Goal: Transaction & Acquisition: Purchase product/service

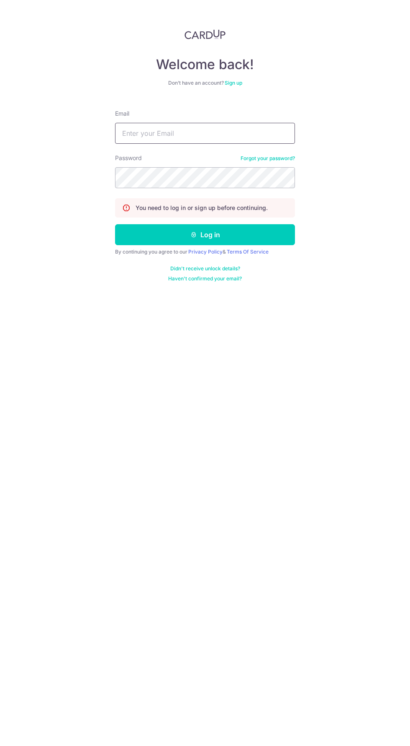
click at [178, 131] on input "Email" at bounding box center [205, 133] width 180 height 21
type input "[EMAIL_ADDRESS][PERSON_NAME][DOMAIN_NAME]"
click at [115, 224] on button "Log in" at bounding box center [205, 234] width 180 height 21
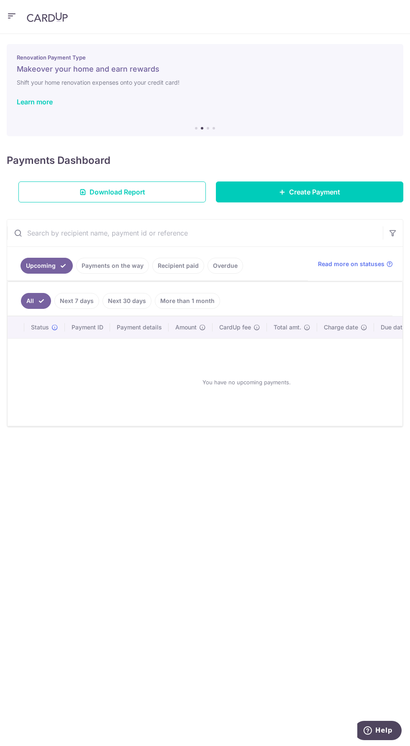
click at [118, 265] on link "Payments on the way" at bounding box center [112, 266] width 73 height 16
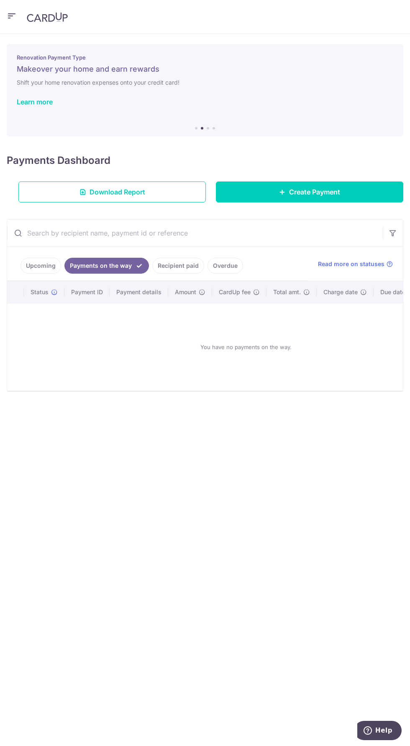
click at [180, 265] on link "Recipient paid" at bounding box center [178, 266] width 52 height 16
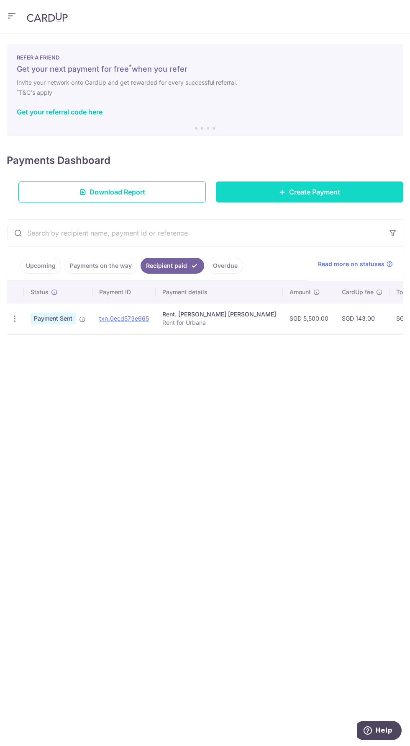
click at [314, 191] on span "Create Payment" at bounding box center [314, 192] width 51 height 10
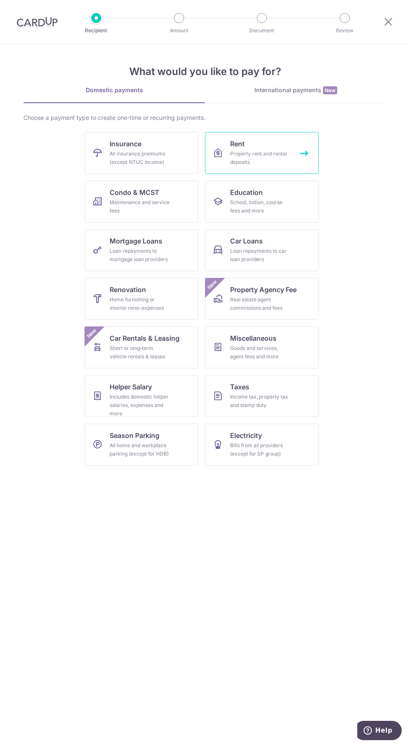
click at [250, 170] on link "Rent Property rent and rental deposits" at bounding box center [262, 153] width 114 height 42
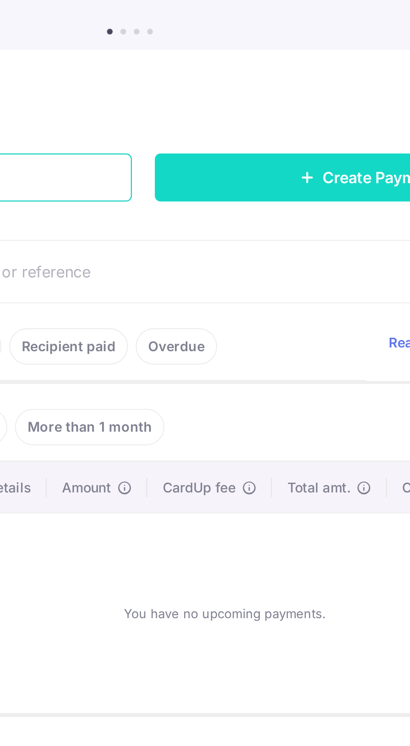
click at [251, 194] on link "Create Payment" at bounding box center [310, 191] width 188 height 21
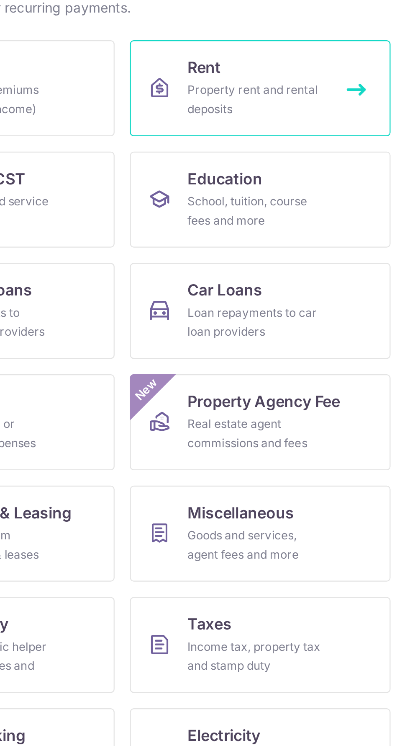
click at [244, 156] on div "Property rent and rental deposits" at bounding box center [260, 158] width 60 height 17
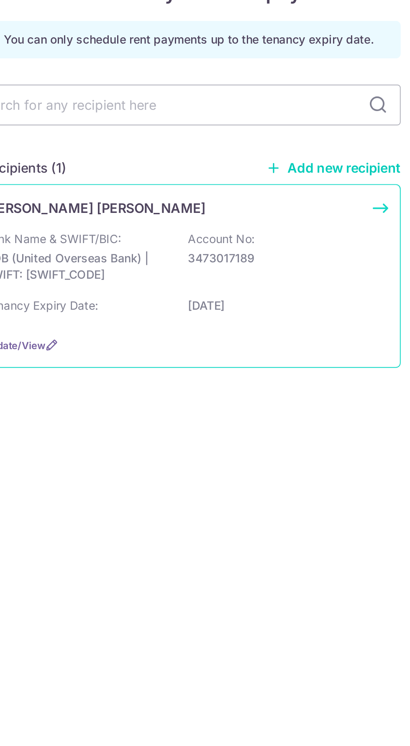
click at [157, 207] on p "UOB (United Overseas Bank) | SWIFT: UOVBSGSGXXX" at bounding box center [150, 212] width 94 height 17
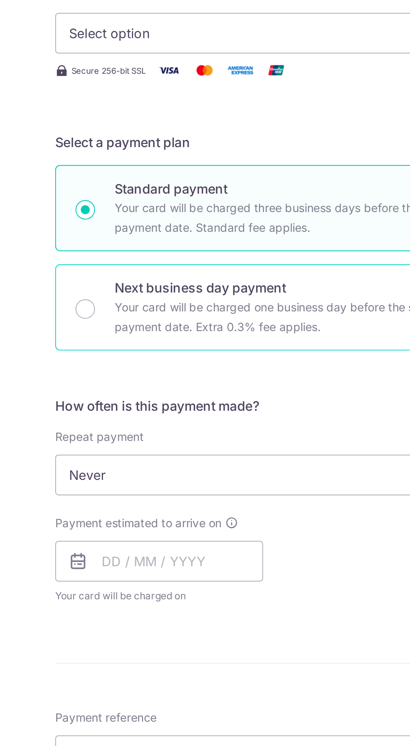
click at [109, 336] on div "Next business day payment Your card will be charged one business day before the…" at bounding box center [205, 326] width 225 height 44
radio input "false"
radio input "true"
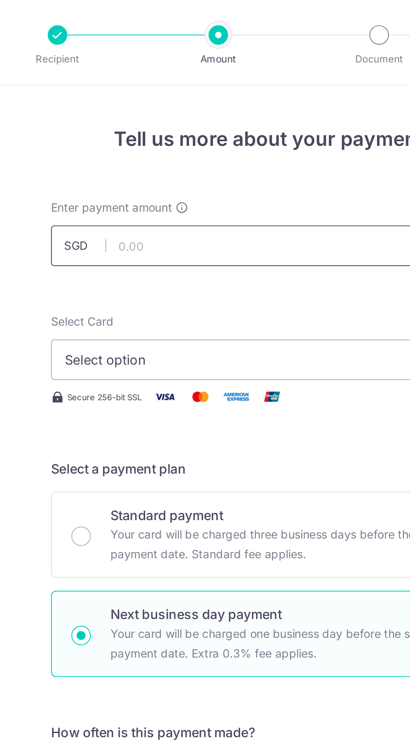
click at [152, 124] on input "text" at bounding box center [205, 126] width 225 height 21
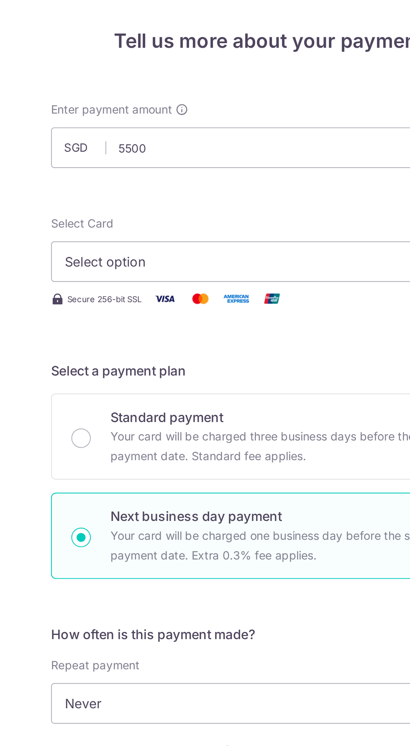
click at [132, 184] on span "Select option" at bounding box center [197, 185] width 195 height 10
type input "5,500.00"
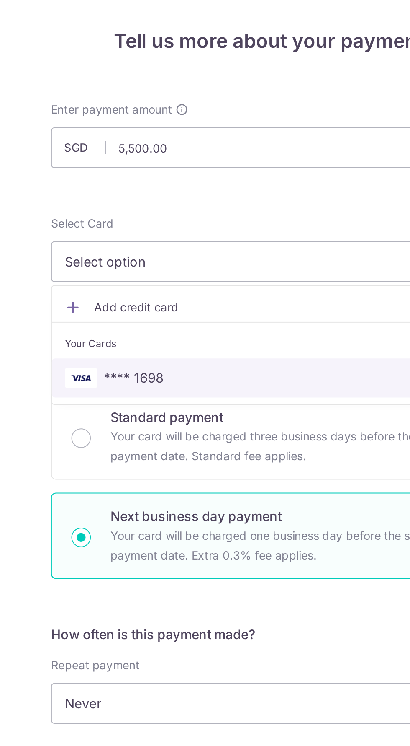
click at [152, 239] on link "**** 1698" at bounding box center [205, 245] width 224 height 20
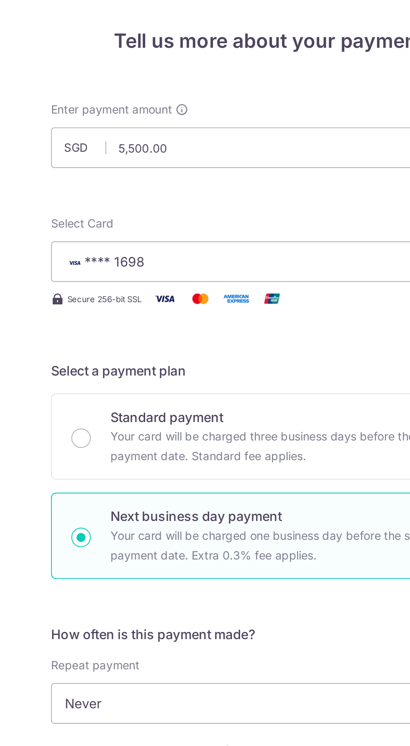
scroll to position [27, 0]
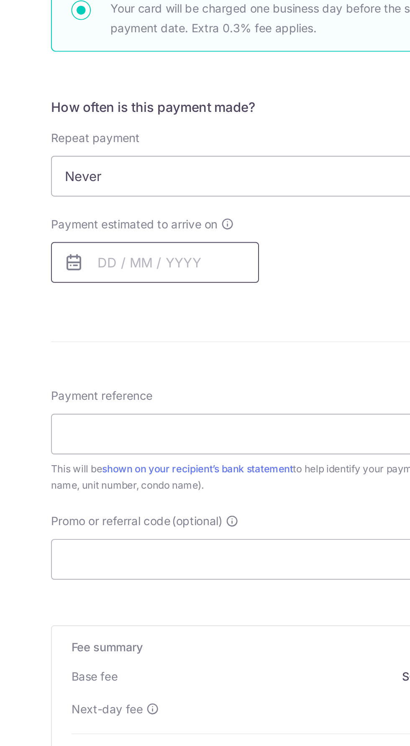
click at [133, 431] on input "text" at bounding box center [146, 429] width 107 height 21
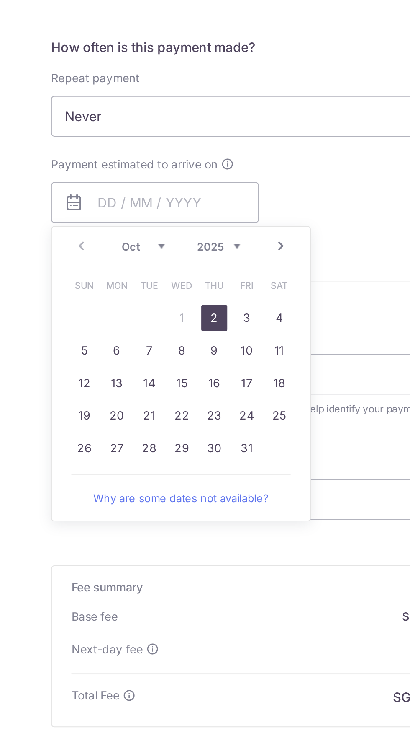
click at [125, 556] on link "27" at bounding box center [126, 556] width 13 height 13
type input "27/10/2025"
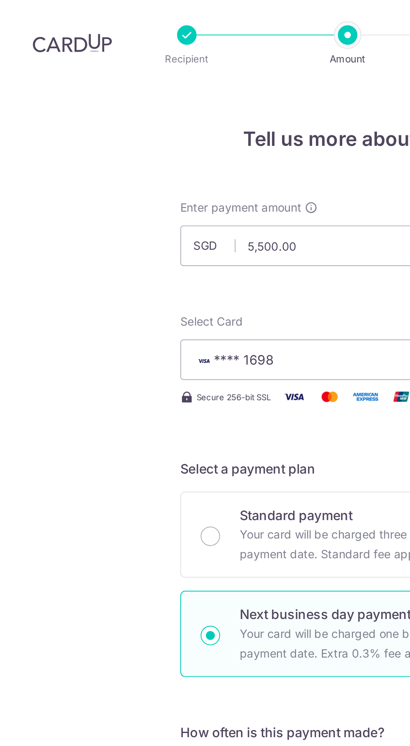
scroll to position [29, 0]
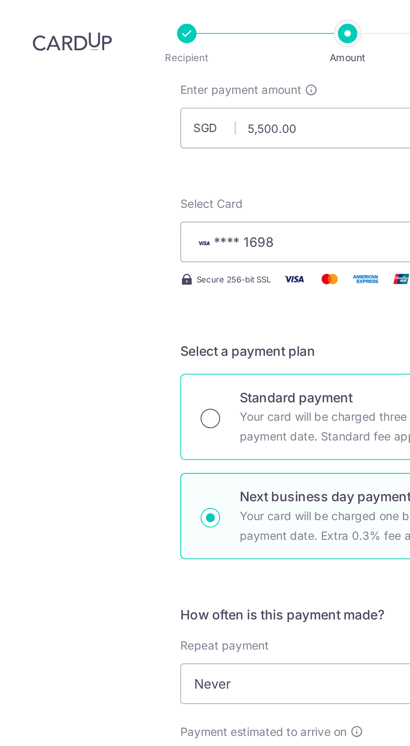
click at [108, 211] on input "Standard payment Your card will be charged three business days before the selec…" at bounding box center [108, 216] width 10 height 10
radio input "true"
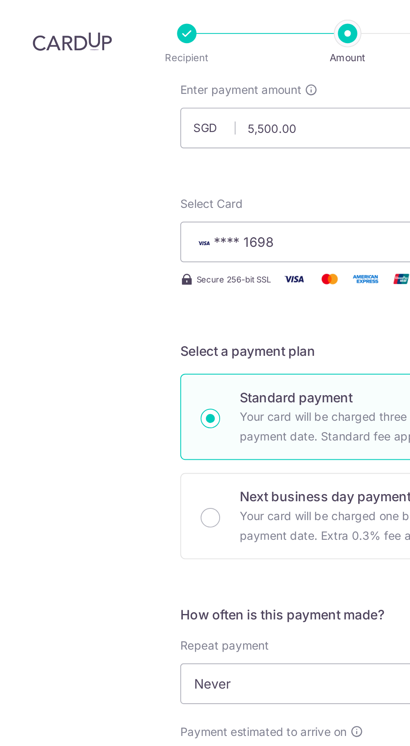
scroll to position [21, 0]
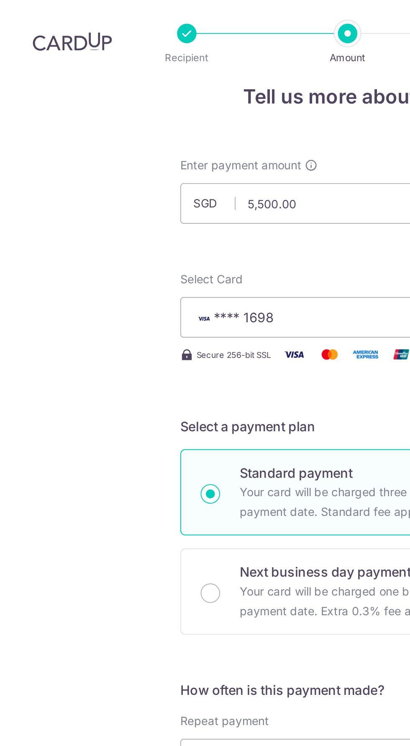
click at [110, 183] on form "Enter payment amount SGD 5,500.00 5500.00 Select Card **** 1698 Add credit card…" at bounding box center [205, 425] width 225 height 686
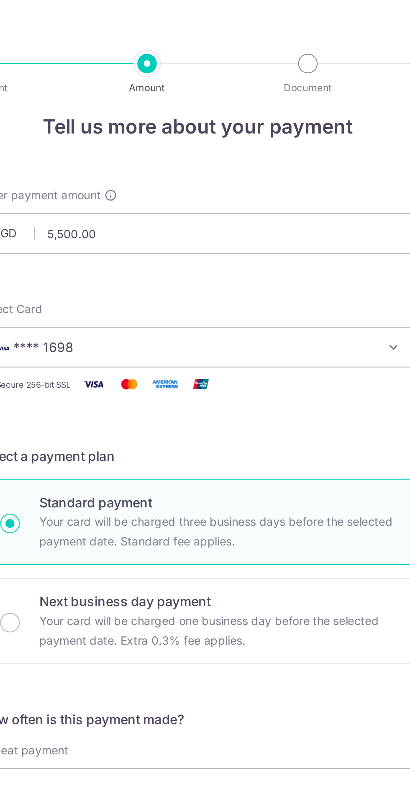
scroll to position [0, 0]
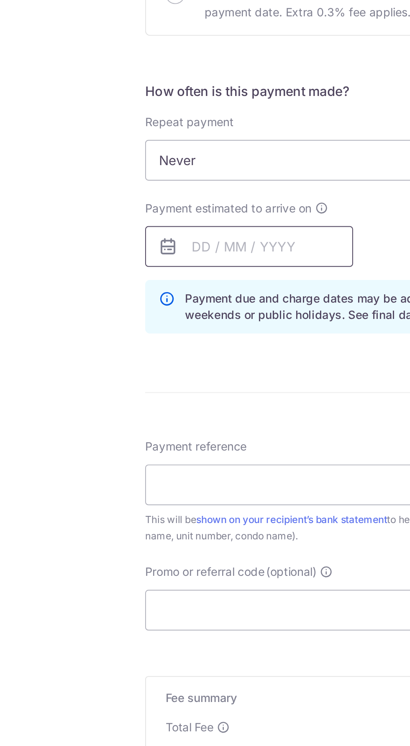
click at [129, 433] on input "text" at bounding box center [146, 436] width 107 height 21
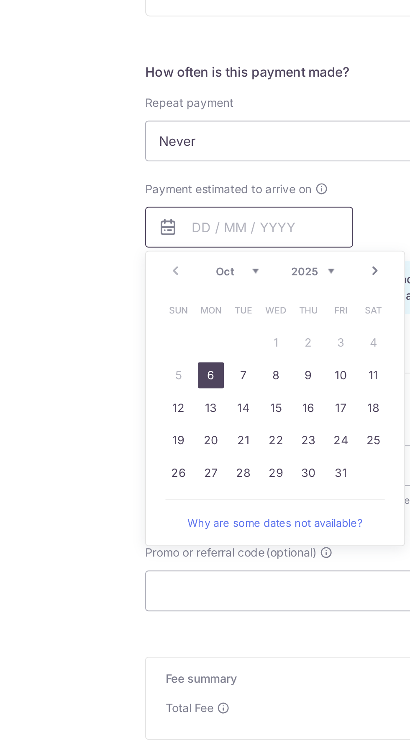
scroll to position [21, 0]
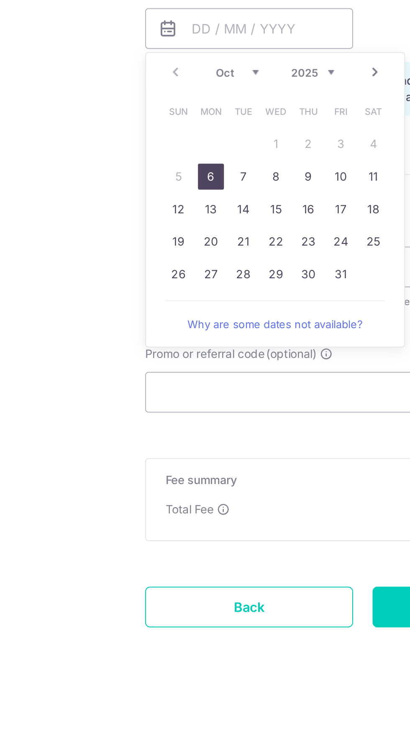
click at [129, 566] on link "27" at bounding box center [126, 562] width 13 height 13
type input "27/10/2025"
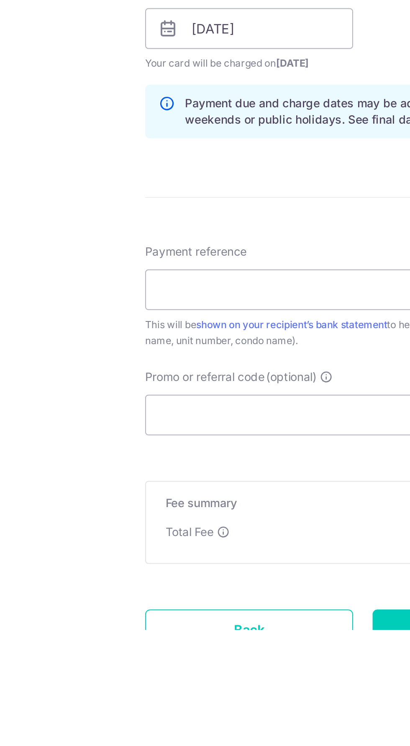
scroll to position [0, 0]
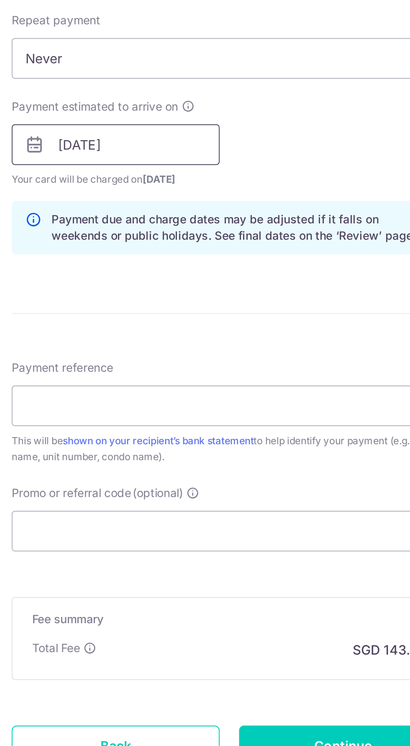
click at [136, 431] on input "27/10/2025" at bounding box center [146, 436] width 107 height 21
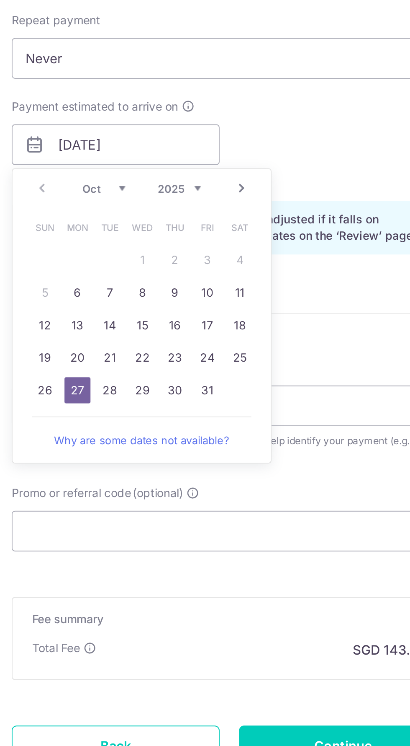
click at [266, 532] on form "Enter payment amount SGD 5,500.00 5500.00 Select Card **** 1698 Add credit card…" at bounding box center [205, 431] width 225 height 698
